Goal: Feedback & Contribution: Submit feedback/report problem

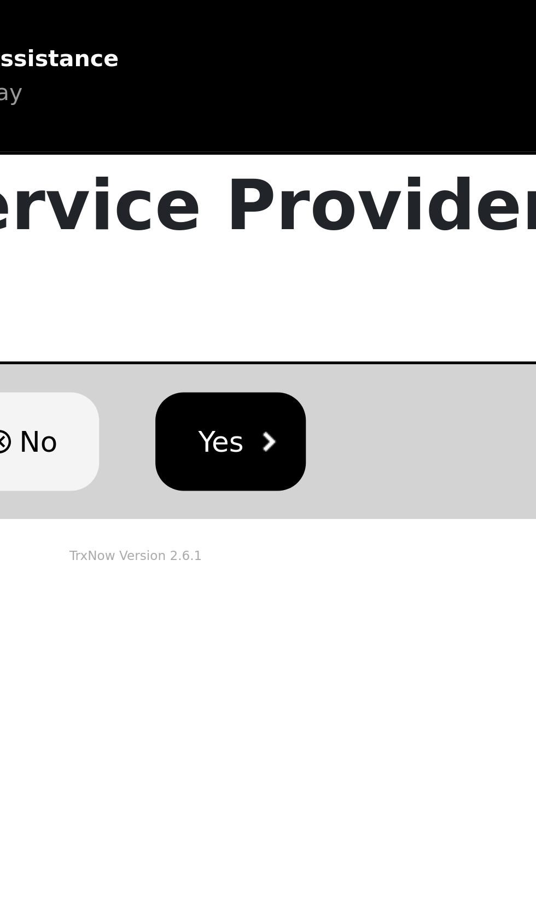
click at [237, 153] on button "No" at bounding box center [228, 172] width 52 height 38
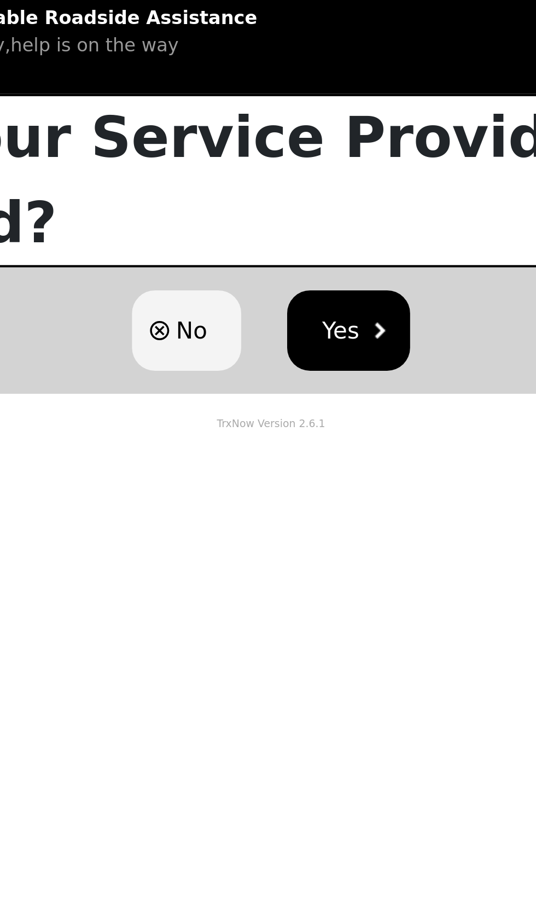
click at [320, 153] on button "Yes" at bounding box center [305, 172] width 58 height 38
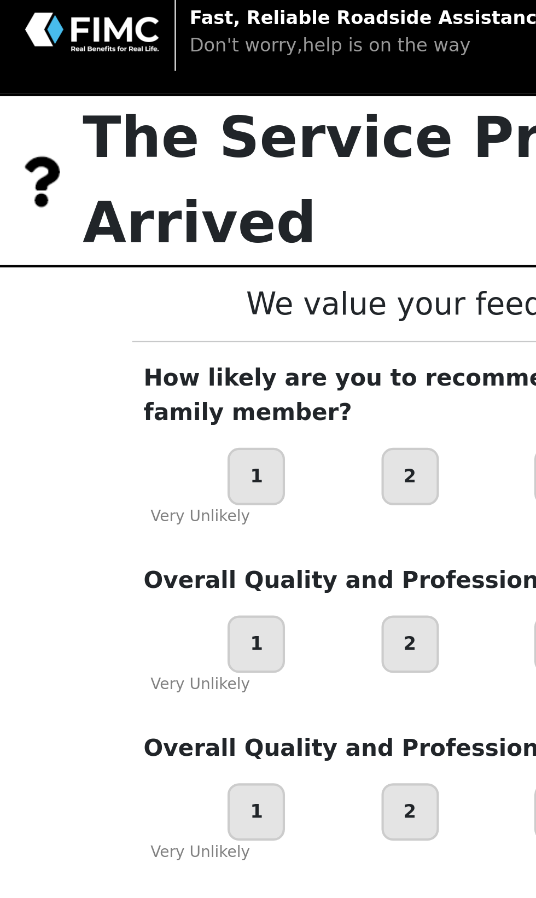
click at [127, 227] on div "1" at bounding box center [121, 240] width 27 height 27
click at [130, 307] on div "1" at bounding box center [121, 320] width 27 height 27
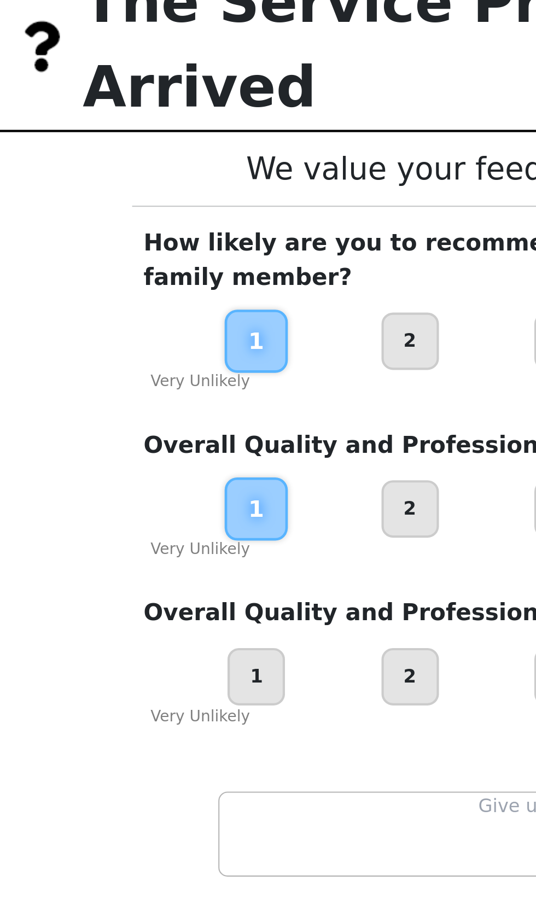
click at [124, 387] on div "1" at bounding box center [121, 400] width 27 height 27
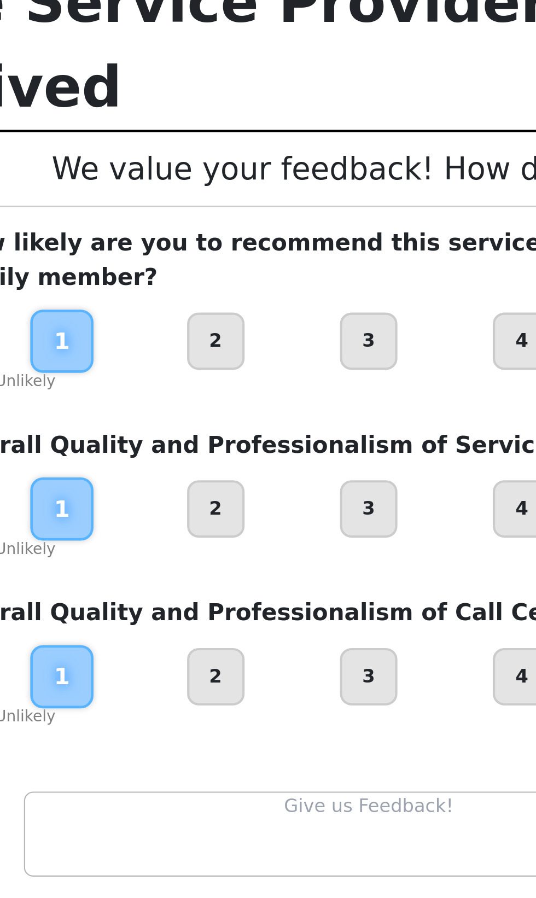
click at [190, 456] on textarea at bounding box center [268, 476] width 328 height 40
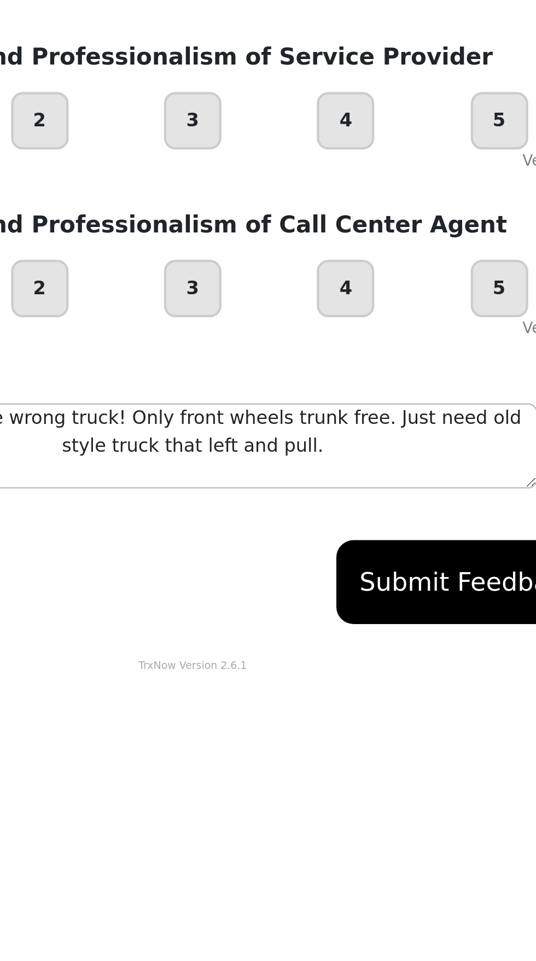
type textarea "He brought the wrong truck! Only front wheels trunk free. Just need old style t…"
click at [401, 521] on button "Submit Feedback" at bounding box center [399, 541] width 126 height 40
